Goal: Task Accomplishment & Management: Manage account settings

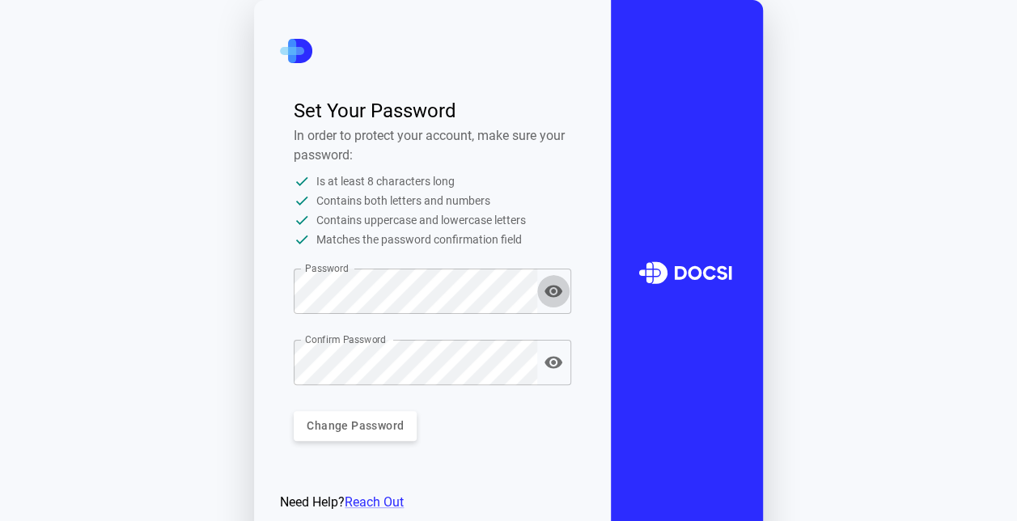
click at [558, 293] on icon "button" at bounding box center [554, 292] width 18 height 12
click at [557, 295] on icon "button" at bounding box center [554, 291] width 18 height 15
click at [551, 361] on icon "button" at bounding box center [553, 362] width 19 height 19
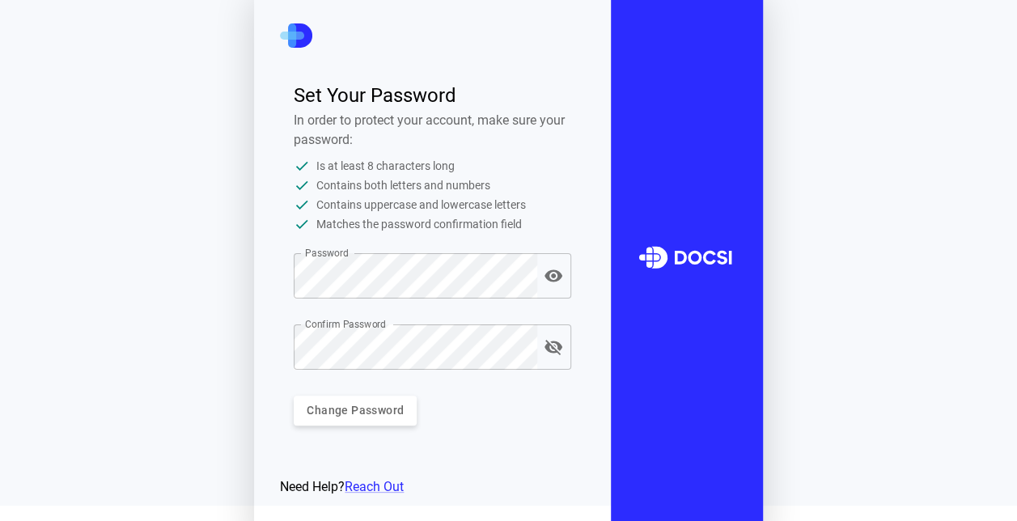
scroll to position [29, 0]
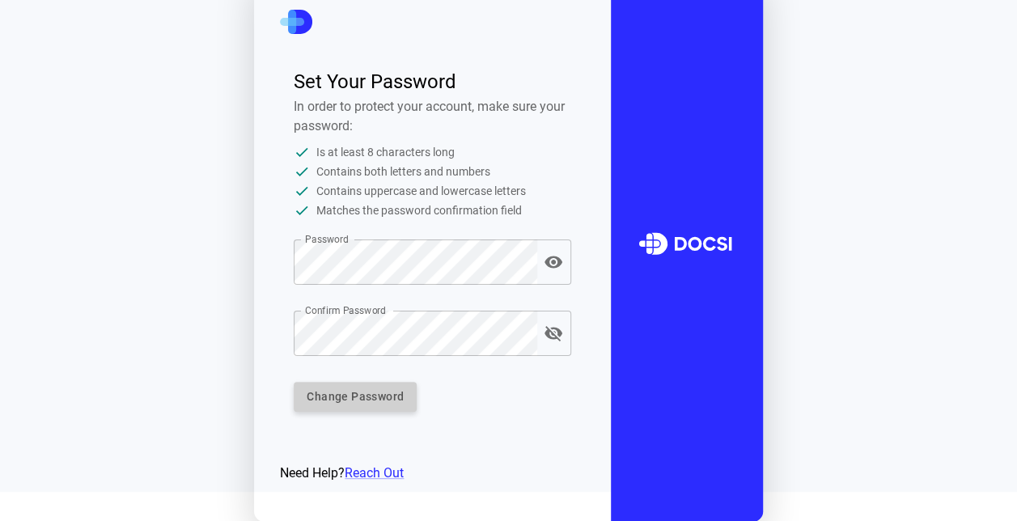
click at [393, 391] on button "Change Password" at bounding box center [355, 397] width 123 height 30
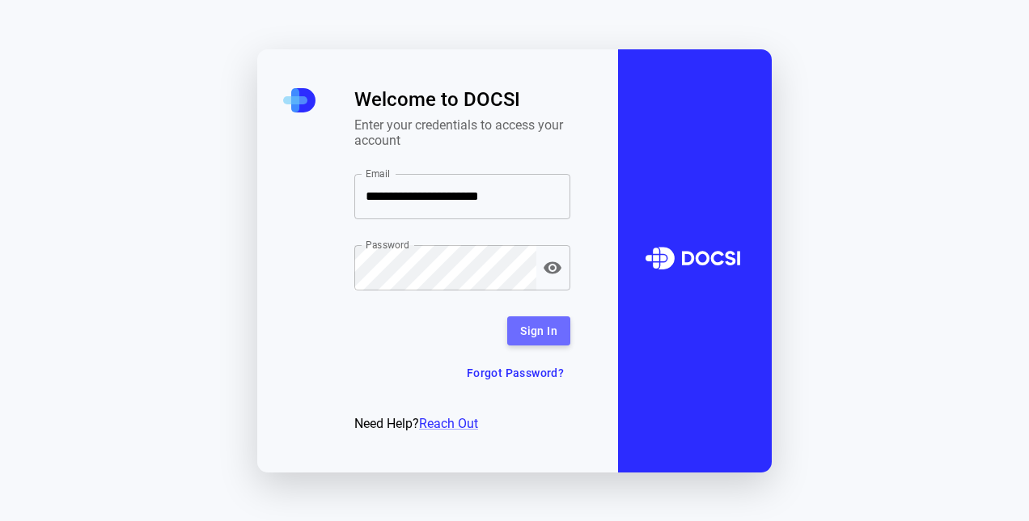
click at [541, 333] on button "Sign In" at bounding box center [538, 331] width 63 height 30
